Goal: Ask a question

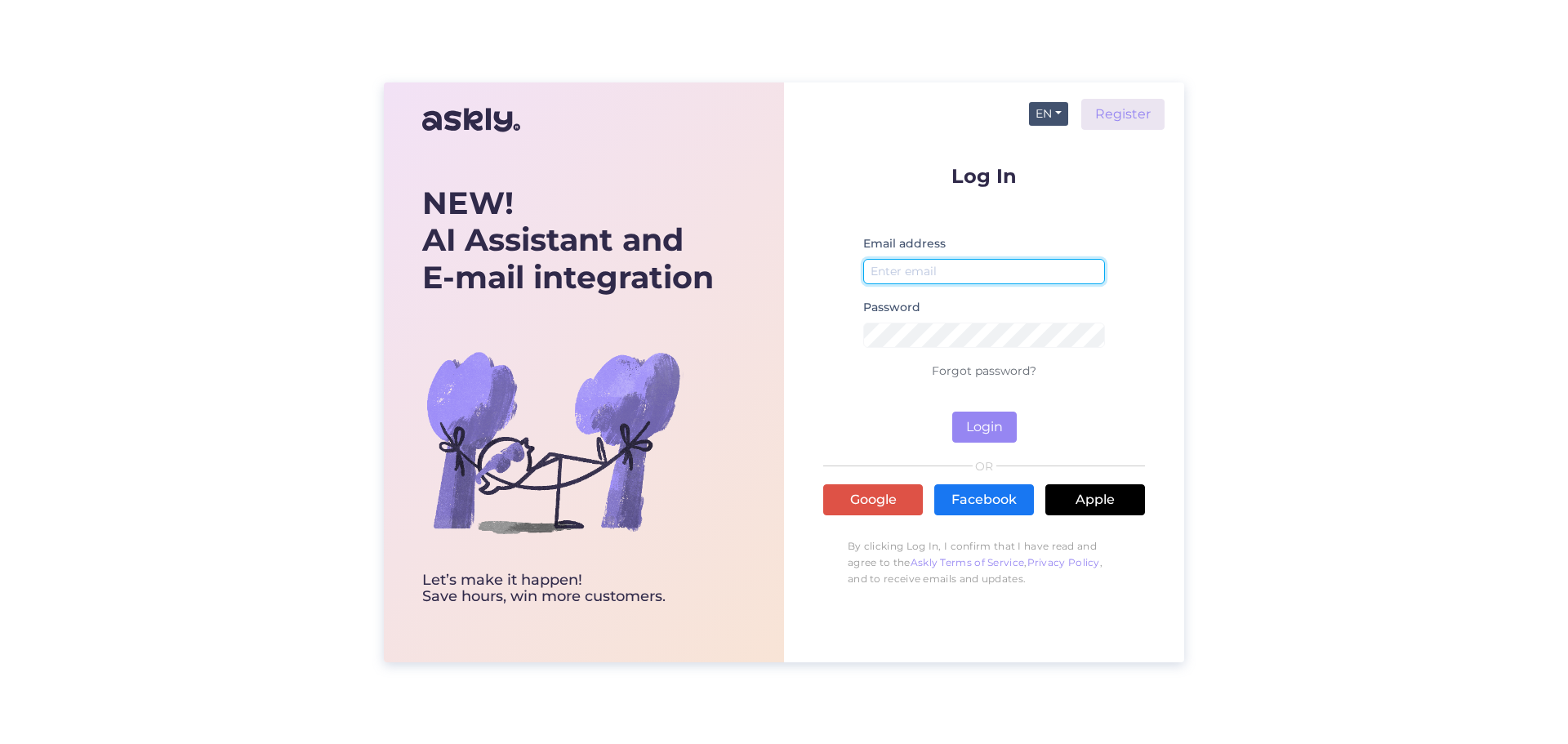
type input "[EMAIL_ADDRESS][DOMAIN_NAME]"
click at [1050, 118] on button "EN" at bounding box center [1049, 113] width 40 height 24
click at [1048, 141] on link "ET" at bounding box center [1040, 147] width 56 height 26
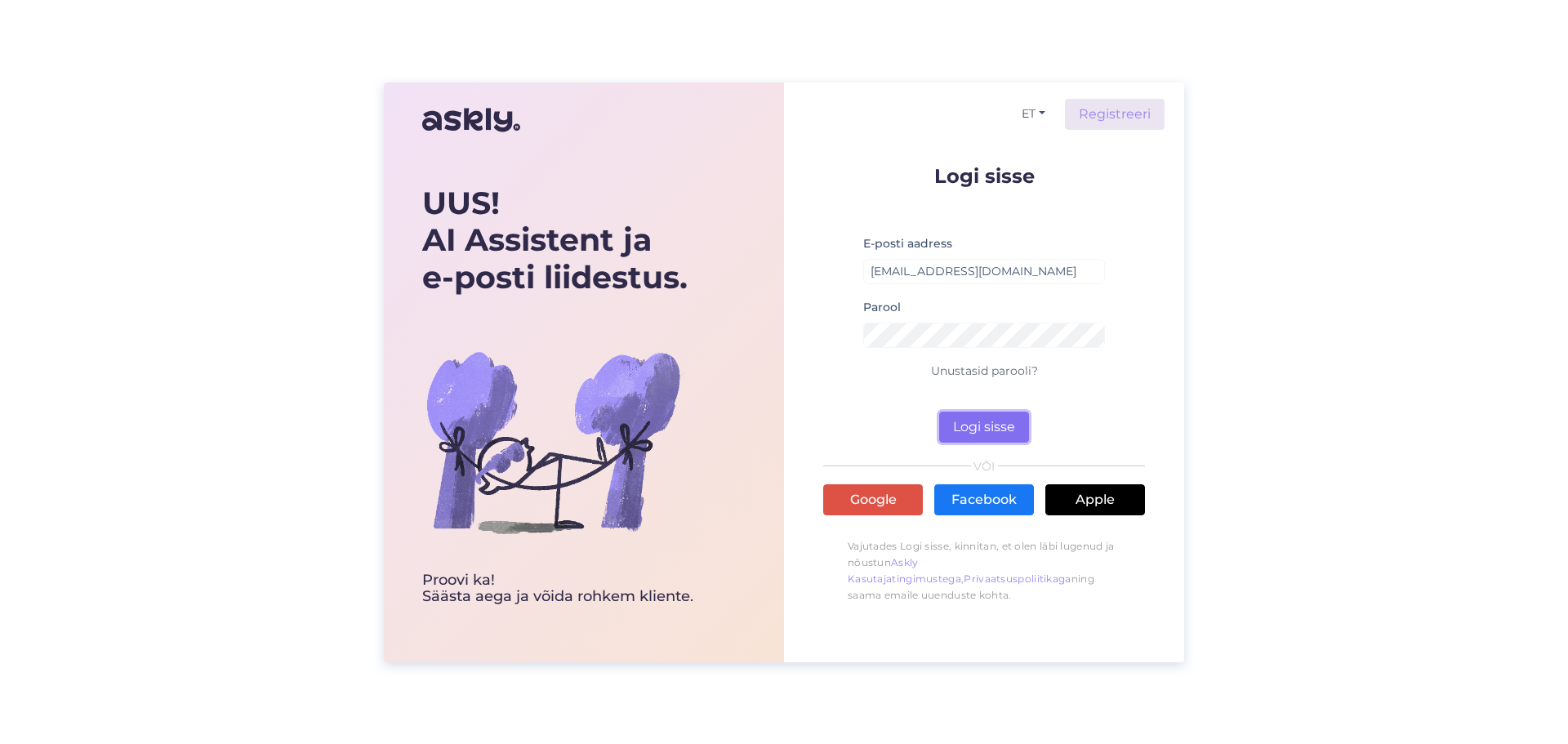
click at [978, 426] on button "Logi sisse" at bounding box center [984, 427] width 90 height 31
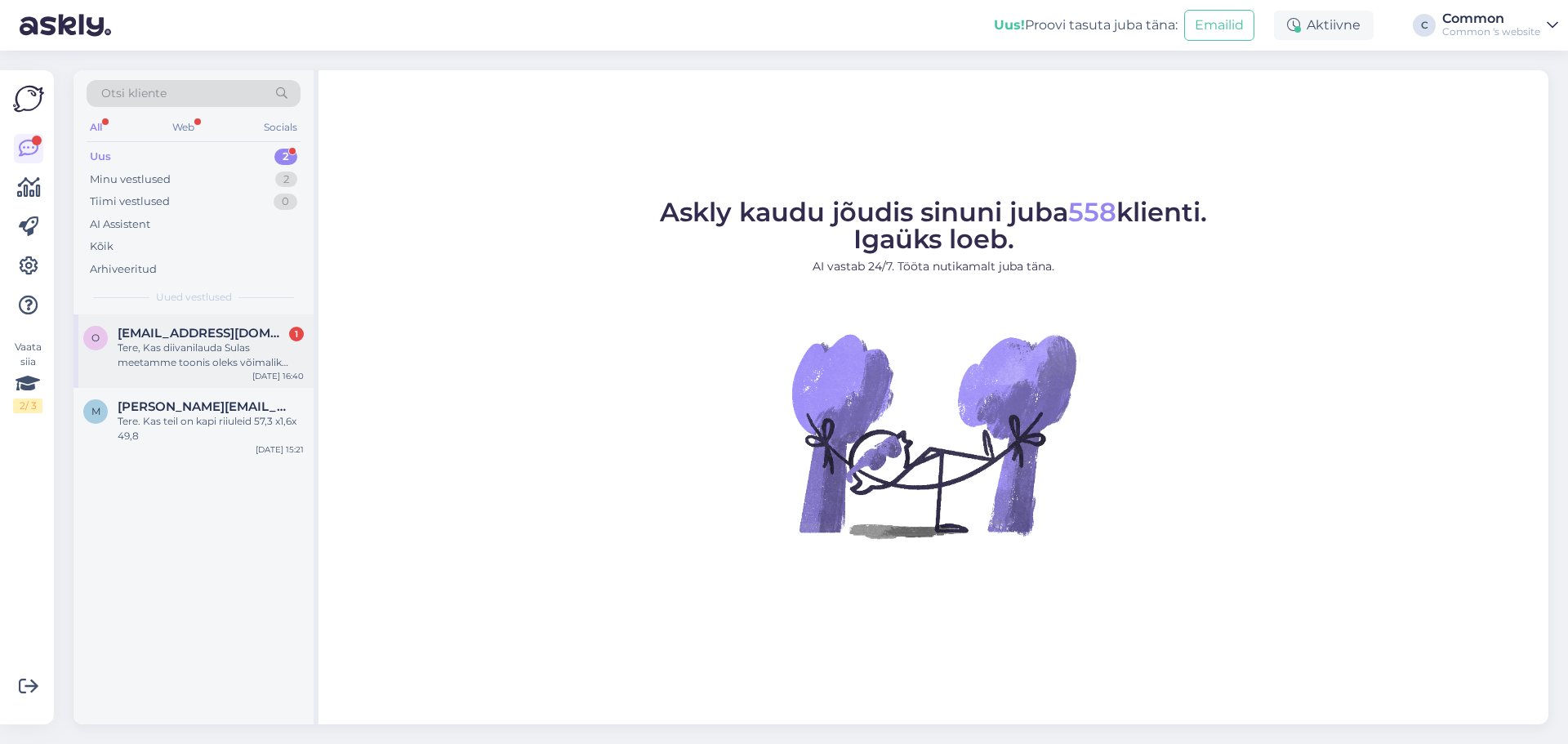
click at [250, 347] on div "Tere, Kas diivanilauda Sulas meetamme toonis oleks võimalik oma silmaga näha? M…" at bounding box center [211, 355] width 186 height 29
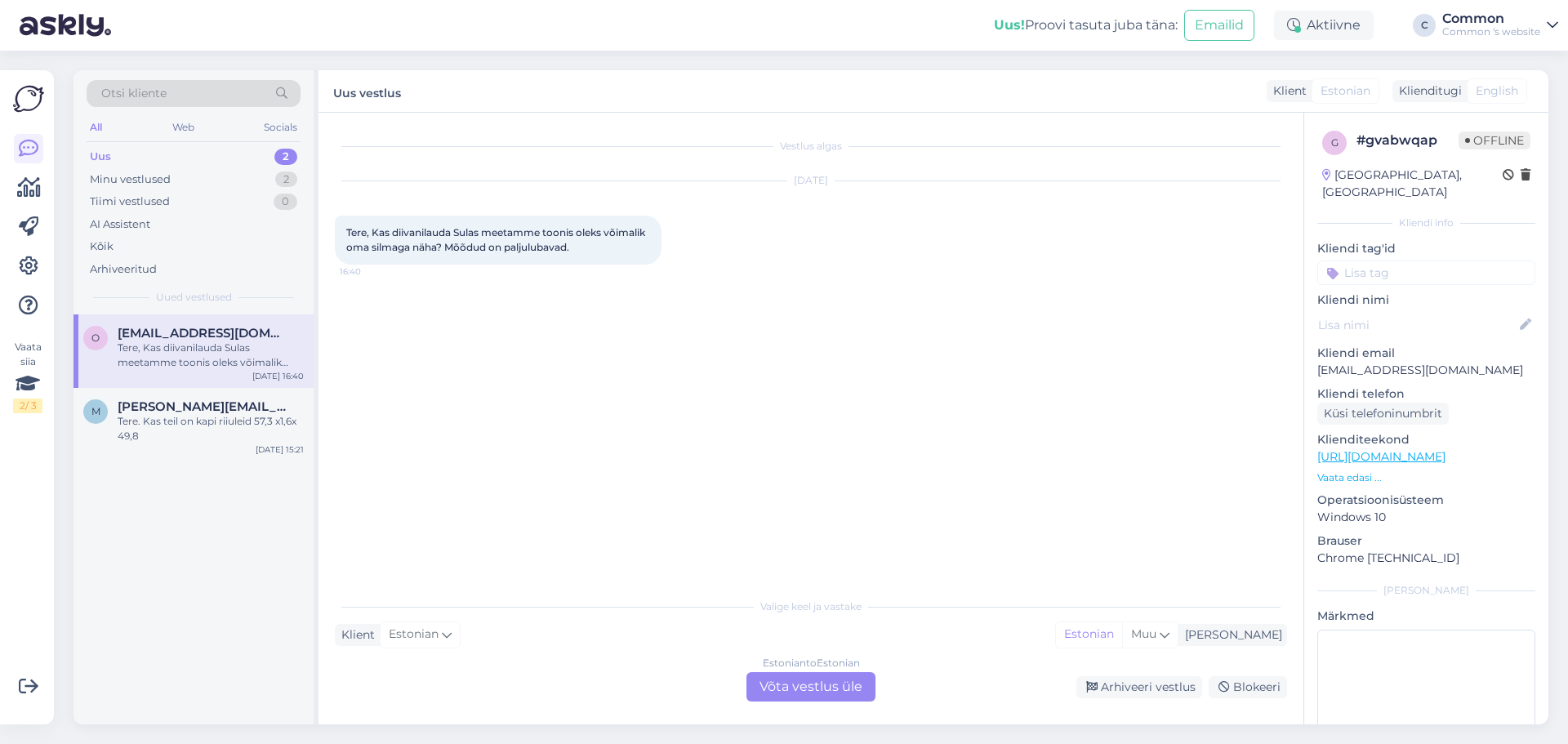
click at [851, 678] on div "Estonian to Estonian Võta vestlus üle" at bounding box center [811, 686] width 129 height 29
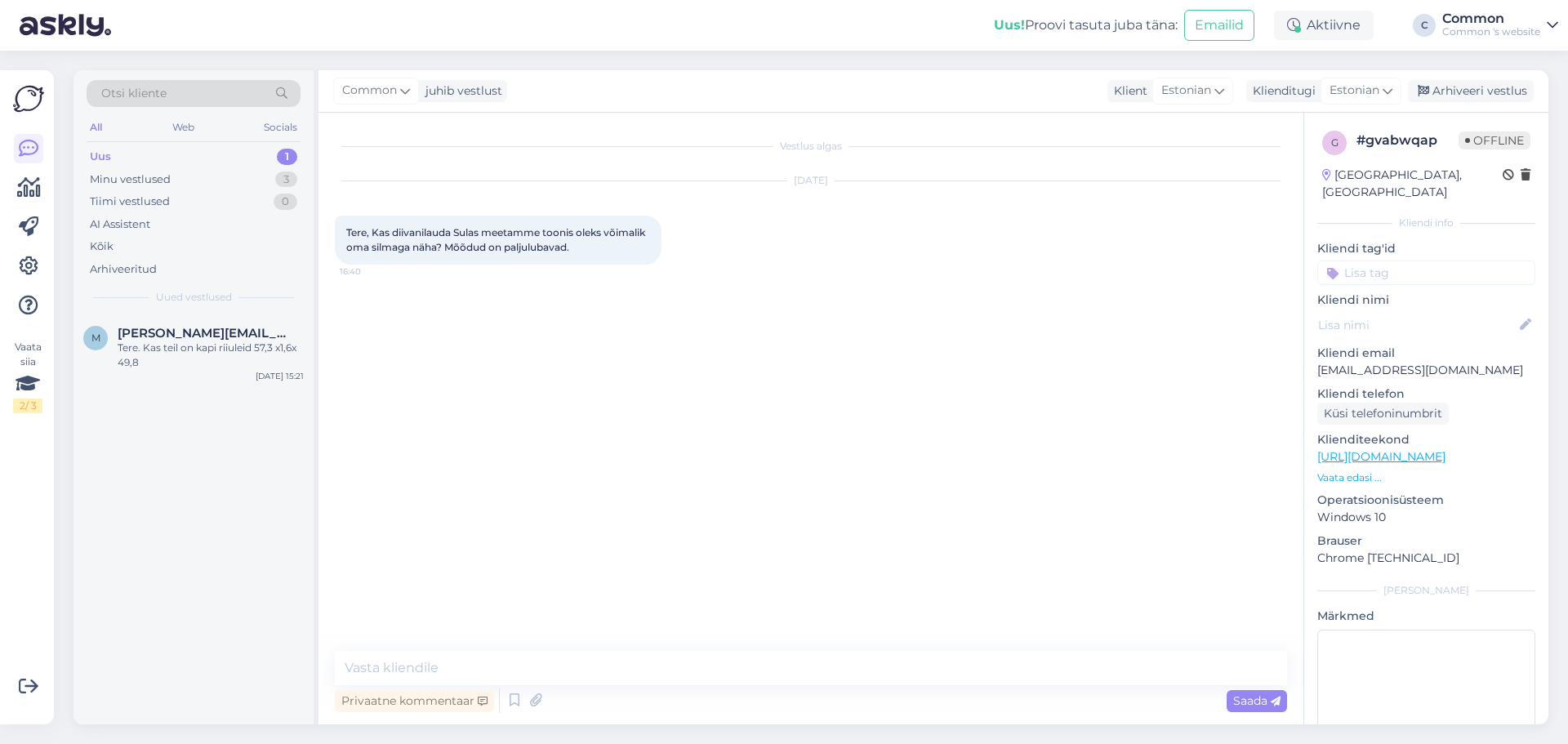
click at [651, 397] on div "Vestlus algas [DATE] Tere, Kas diivanilauda Sulas meetamme toonis oleks võimali…" at bounding box center [818, 382] width 967 height 507
click at [1343, 470] on p "Vaata edasi ..." at bounding box center [1426, 478] width 218 height 15
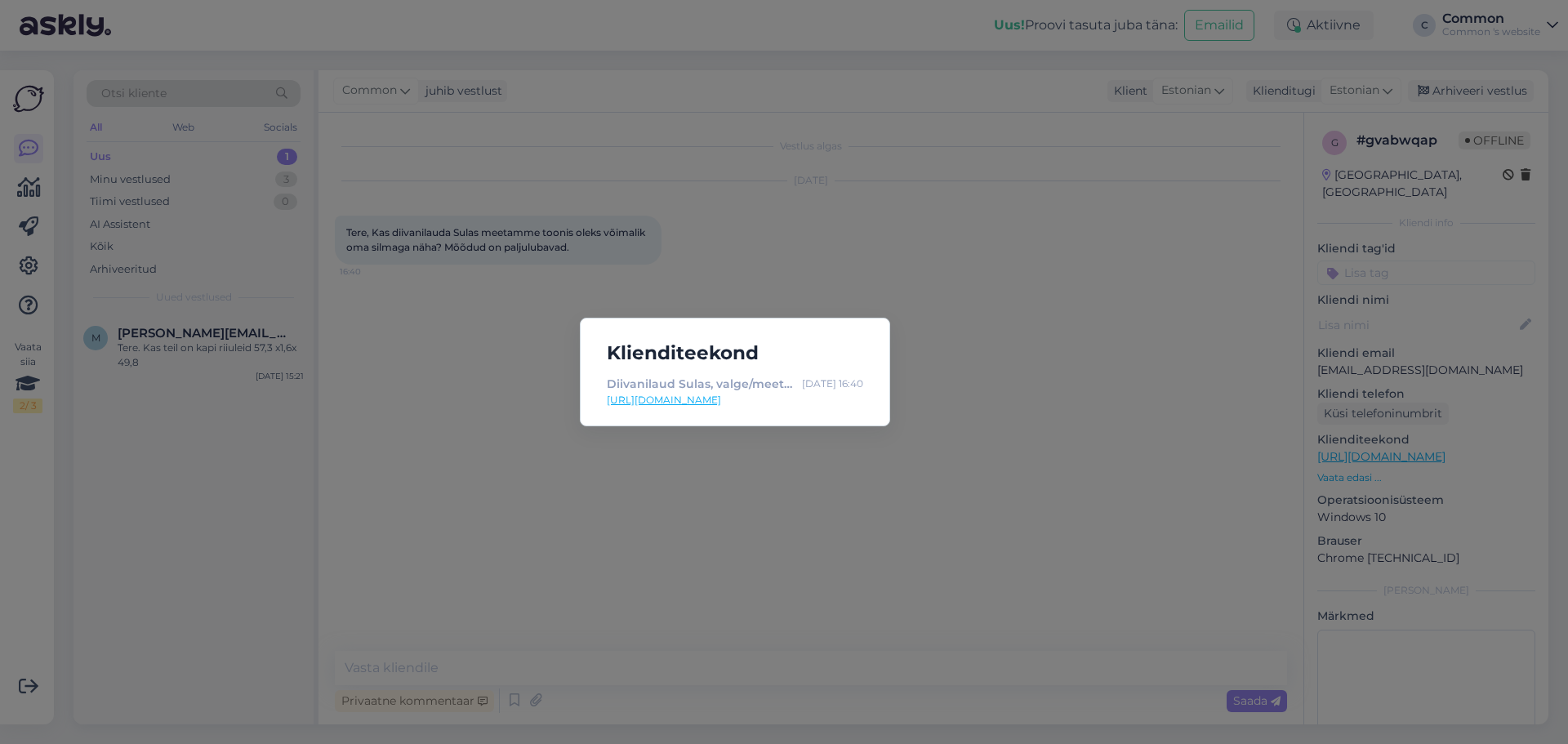
click at [812, 403] on link "[URL][DOMAIN_NAME]" at bounding box center [735, 400] width 257 height 15
click at [1034, 210] on div "Klienditeekond Diivanilaud Sulas, valge/meetamm [DATE] 16:40 [URL][DOMAIN_NAME]" at bounding box center [784, 372] width 1568 height 744
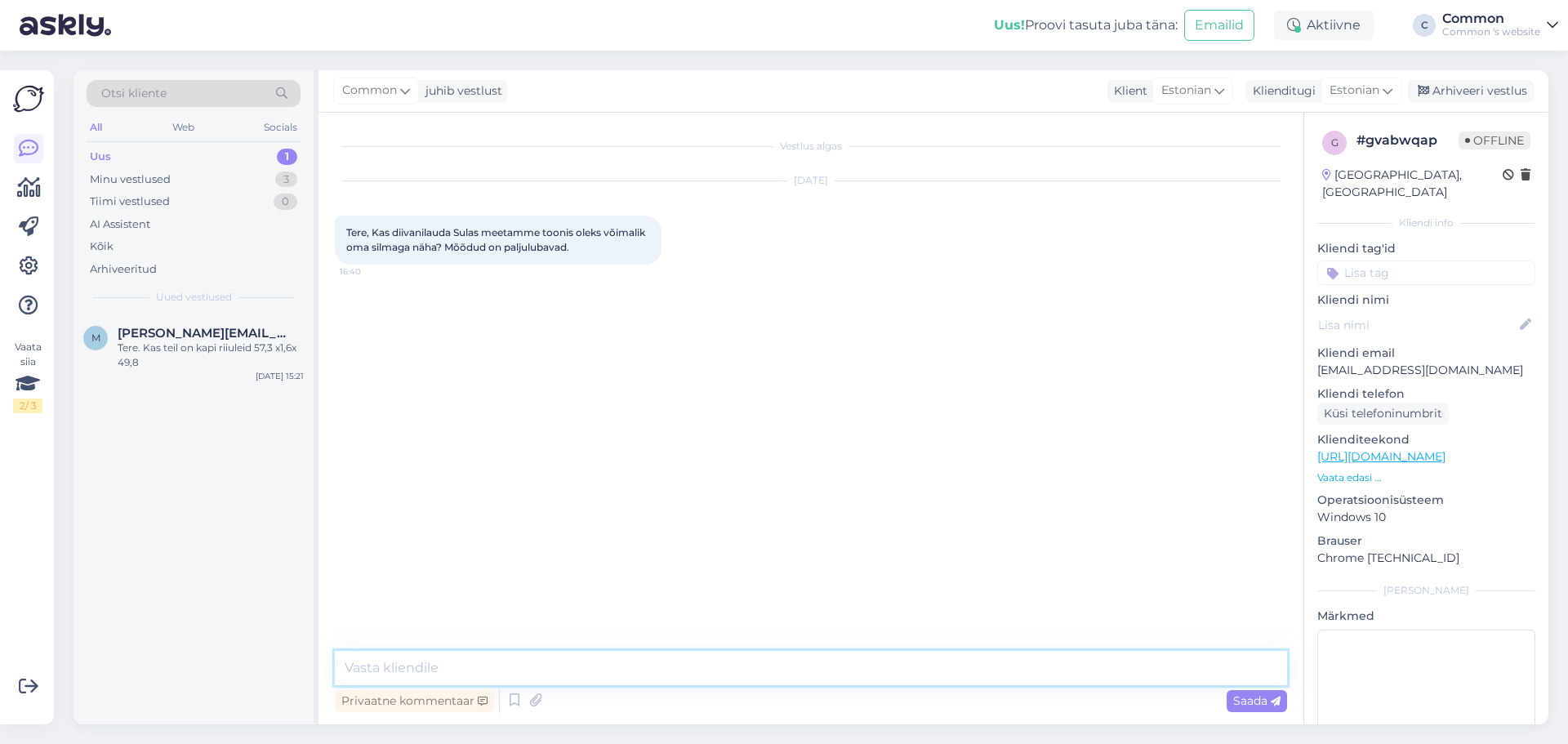
click at [513, 682] on textarea at bounding box center [811, 668] width 953 height 34
click at [932, 657] on textarea "Tere, kuna toode on pakendis ja laos olemas, siis oleks võimalik seda pakendist…" at bounding box center [811, 668] width 953 height 34
type textarea "Tere, kuna toode on pakendis ja laos olemas, siis oleks võimalik seda pakendist…"
